Goal: Task Accomplishment & Management: Manage account settings

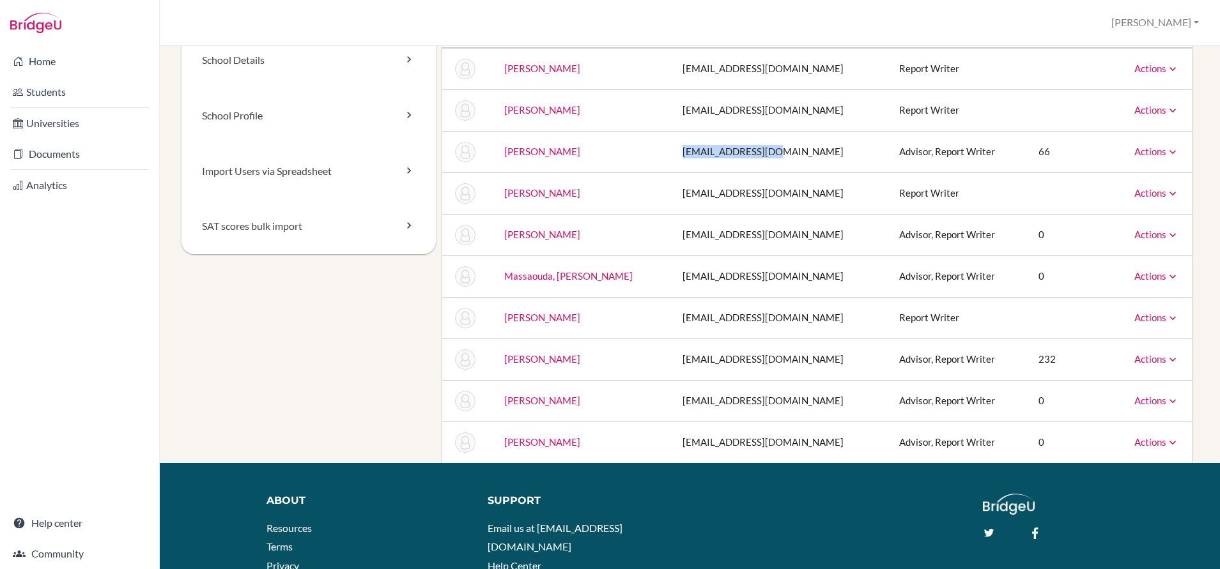
scroll to position [80, 0]
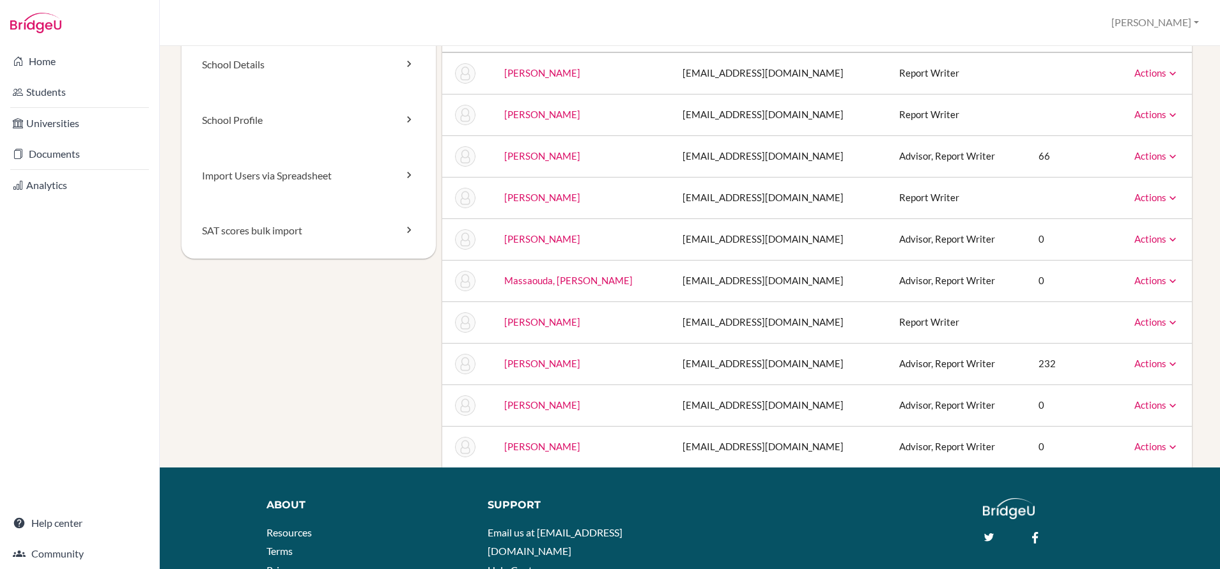
click at [787, 284] on td "nbenmessaouda@acst.net" at bounding box center [780, 281] width 217 height 42
drag, startPoint x: 793, startPoint y: 282, endPoint x: 675, endPoint y: 284, distance: 118.2
click at [675, 284] on td "nbenmessaouda@acst.net" at bounding box center [780, 281] width 217 height 42
copy td "nbenmessaouda@acst.net"
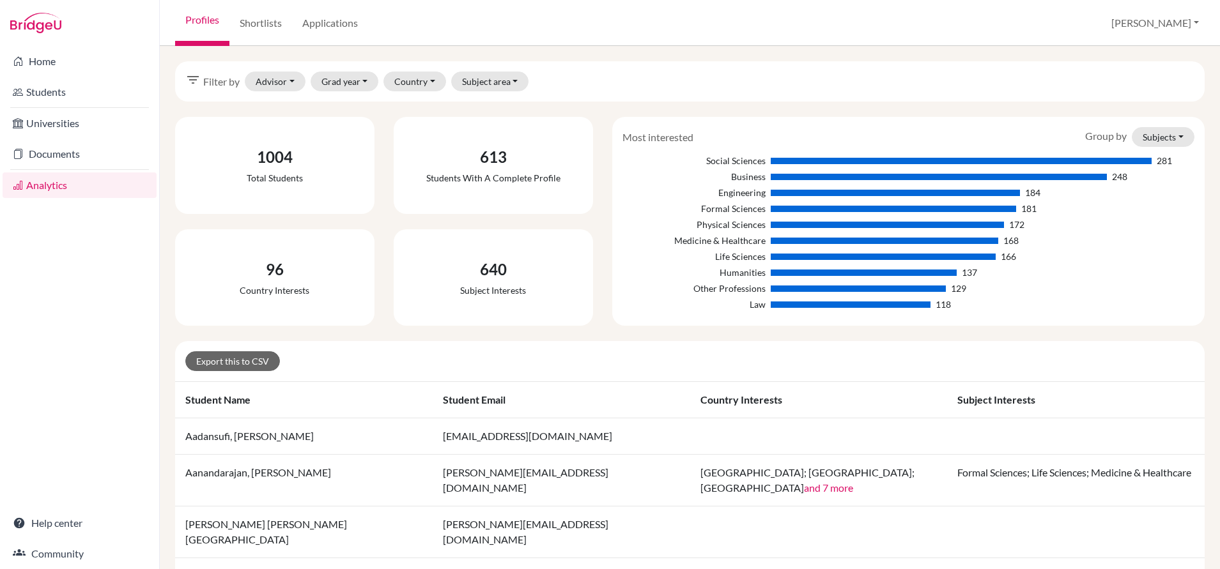
scroll to position [10, 0]
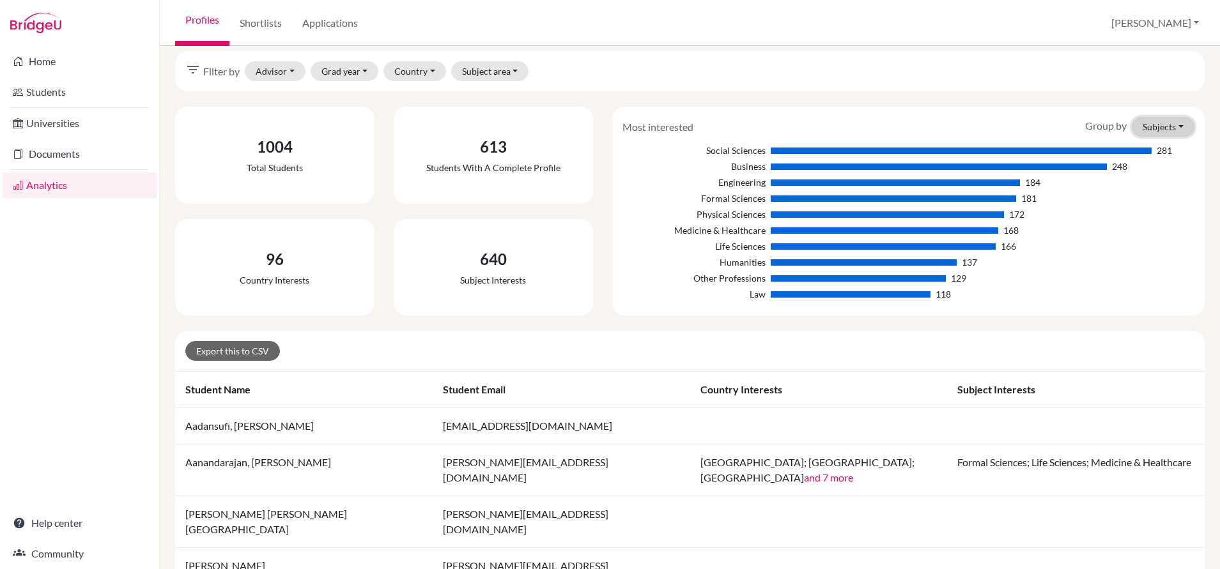
click at [1181, 125] on button "Subjects" at bounding box center [1163, 127] width 63 height 20
click at [1131, 173] on button "Countries" at bounding box center [1142, 174] width 101 height 20
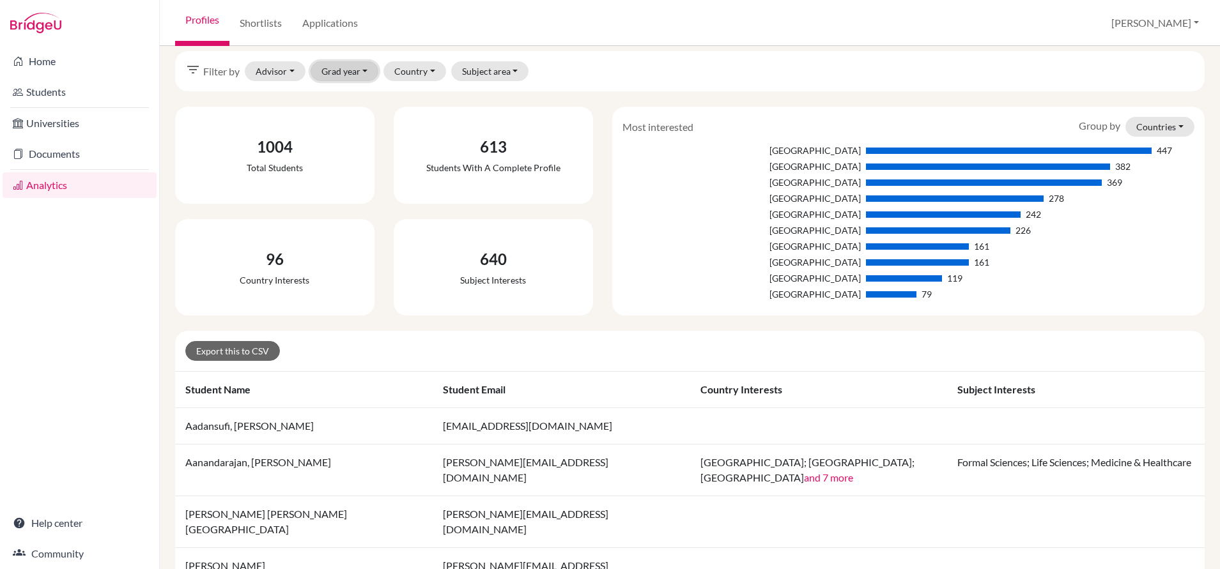
click at [353, 65] on button "Grad year" at bounding box center [345, 71] width 68 height 20
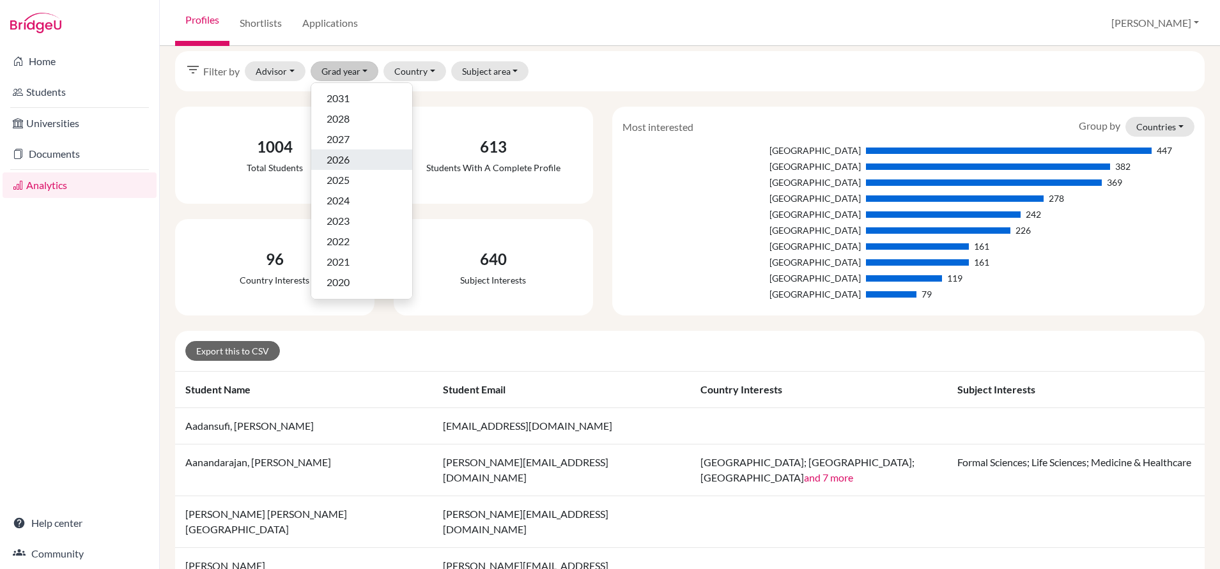
click at [339, 160] on span "2026" at bounding box center [338, 159] width 23 height 15
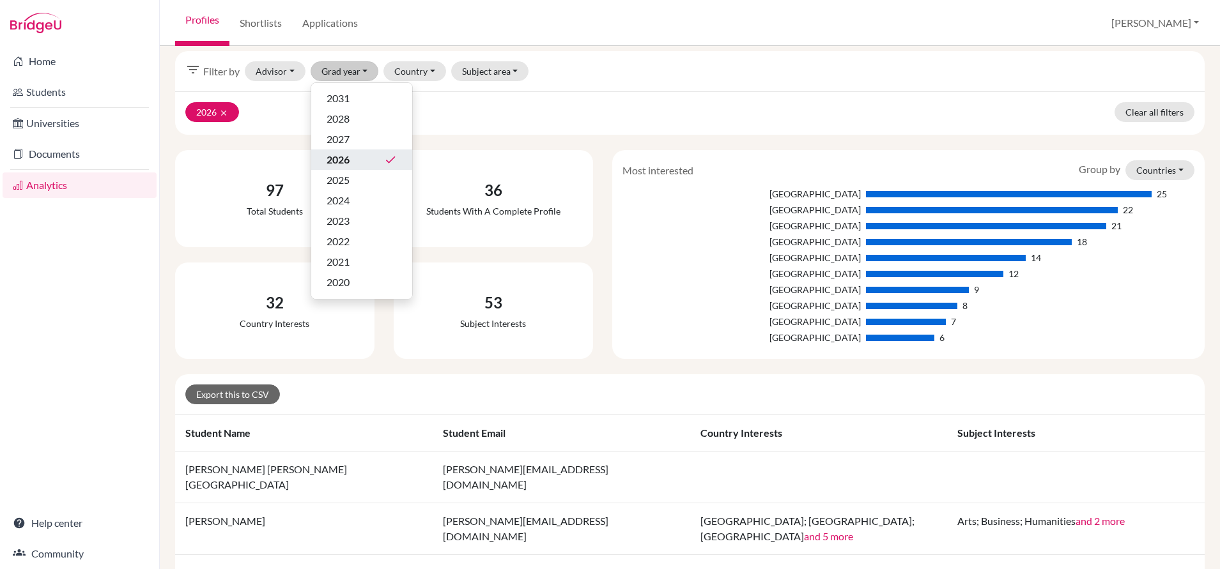
click at [166, 150] on div "97 Total students" at bounding box center [275, 198] width 219 height 97
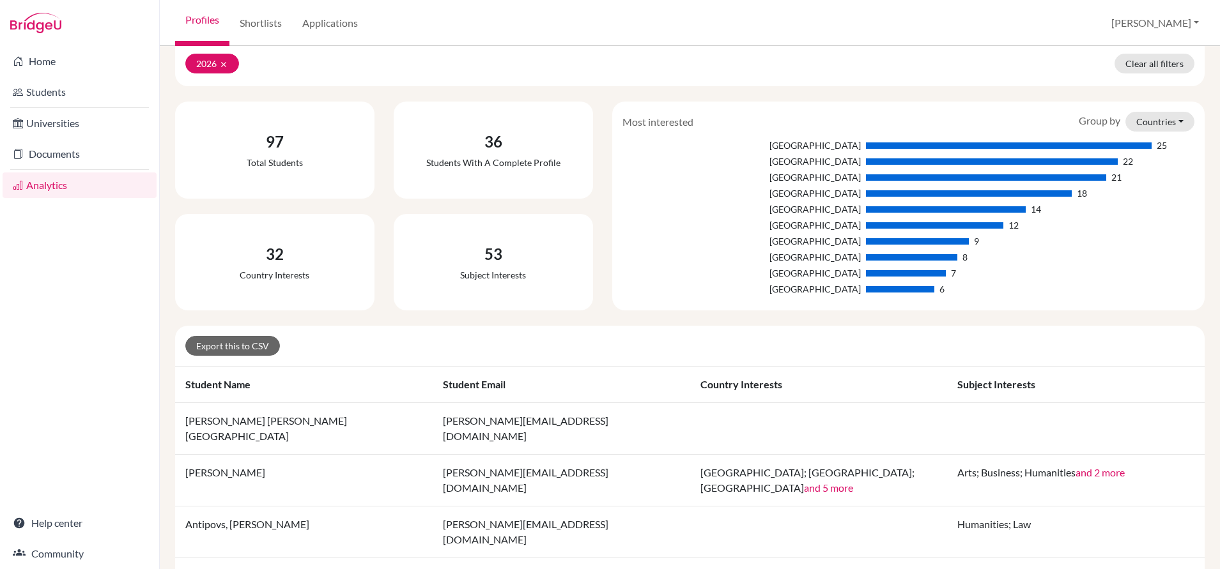
scroll to position [60, 0]
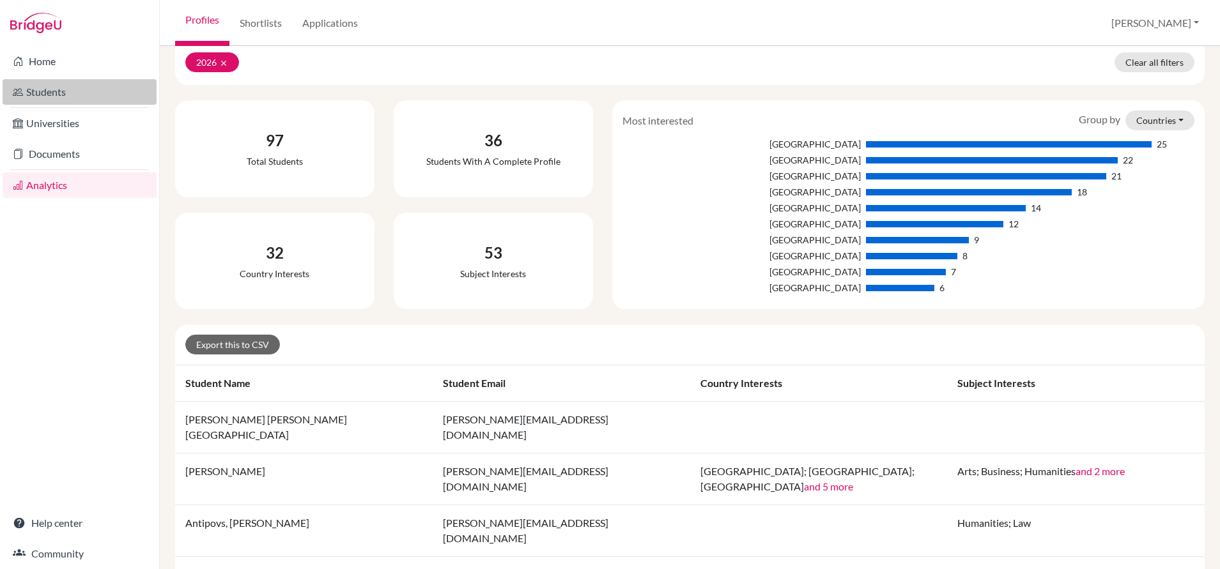
click at [66, 93] on link "Students" at bounding box center [80, 92] width 154 height 26
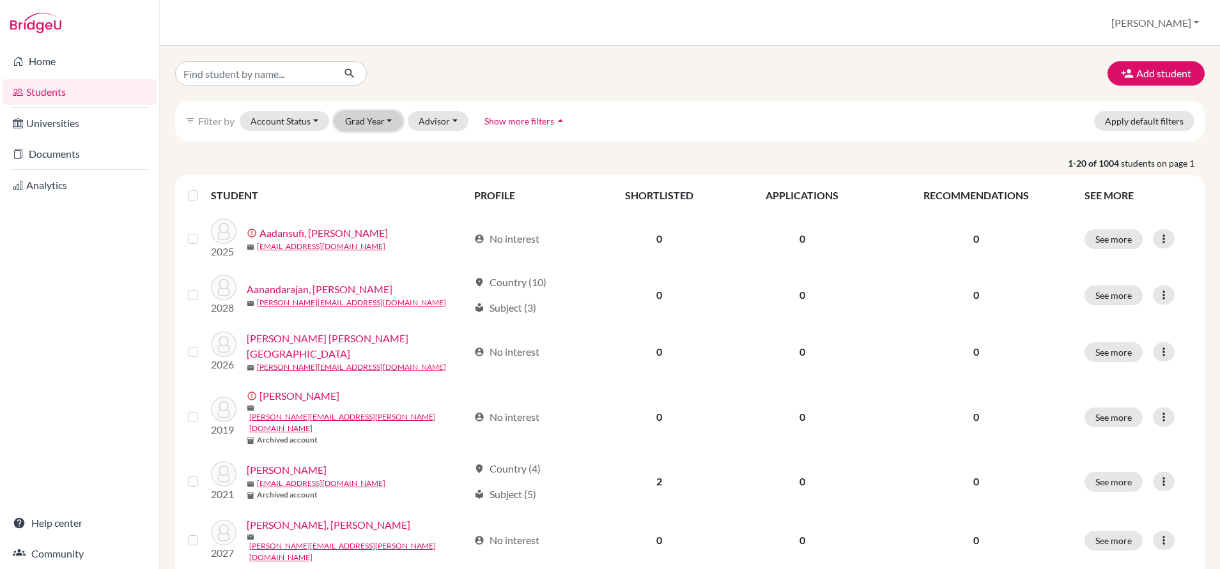
click at [371, 119] on button "Grad Year" at bounding box center [368, 121] width 69 height 20
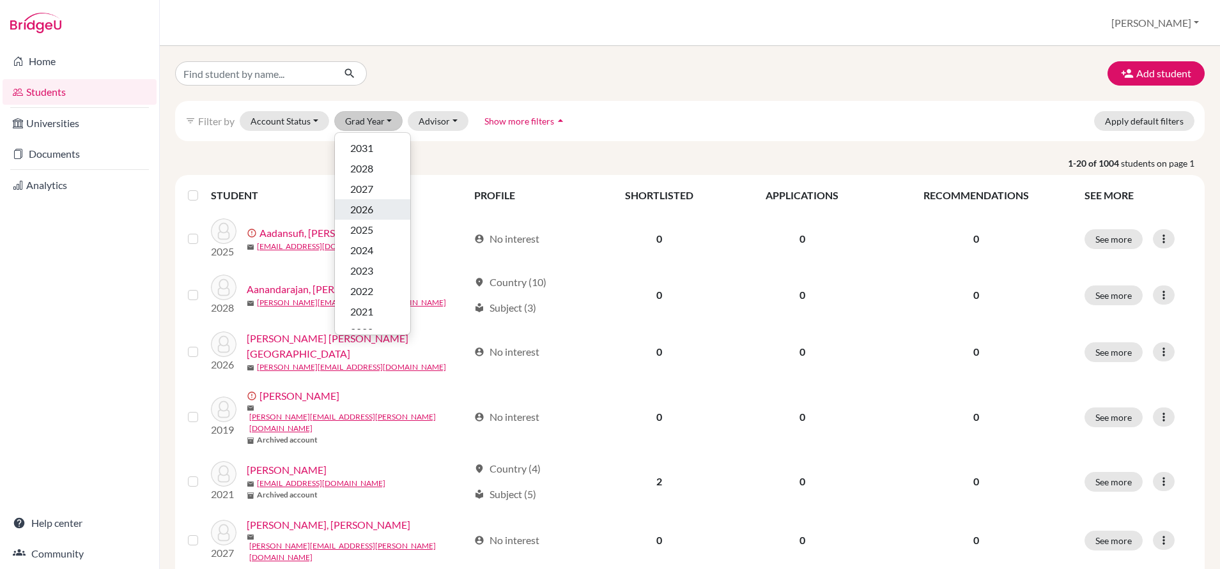
click at [350, 208] on span "2026" at bounding box center [361, 209] width 23 height 15
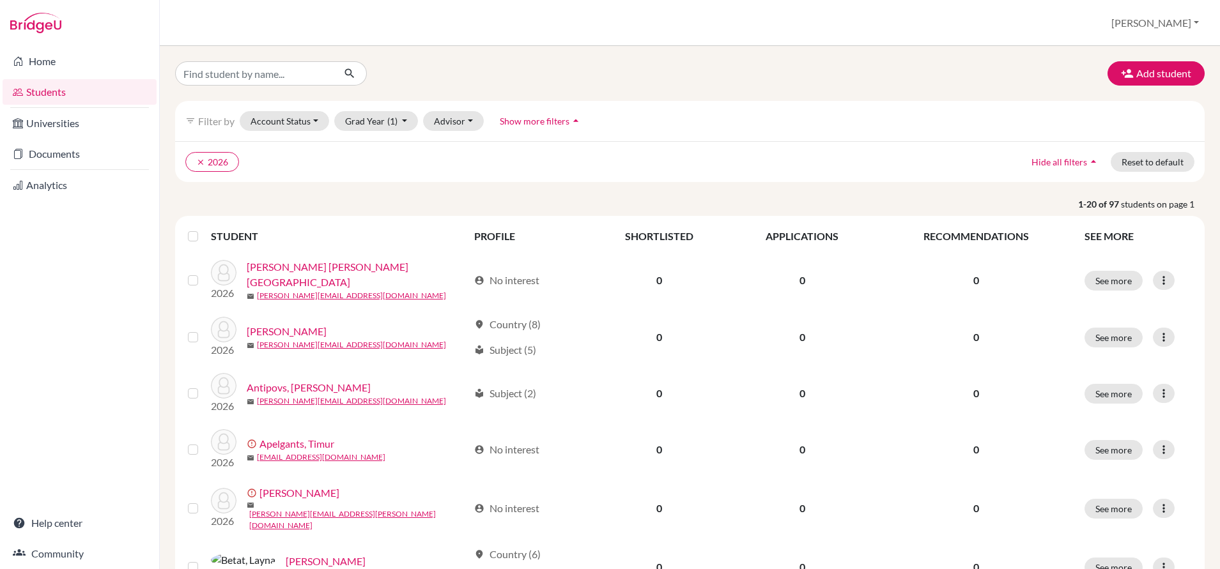
click at [203, 229] on label at bounding box center [203, 229] width 0 height 0
click at [0, 0] on input "checkbox" at bounding box center [0, 0] width 0 height 0
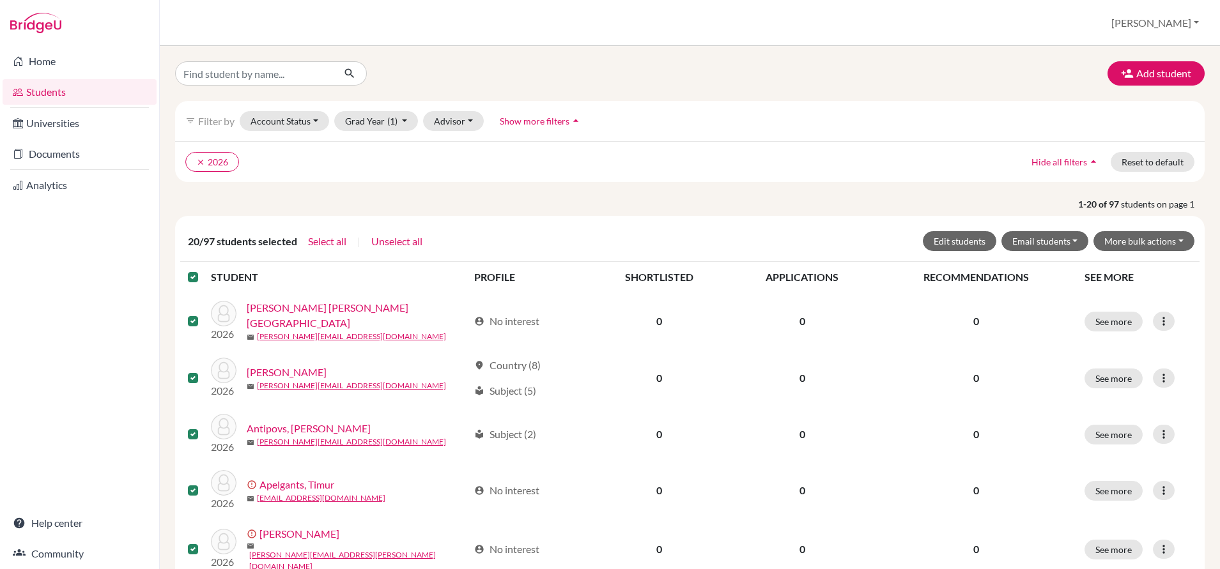
click at [173, 201] on p "1-20 of 97 students on page 1" at bounding box center [690, 203] width 1049 height 13
